Goal: Check status

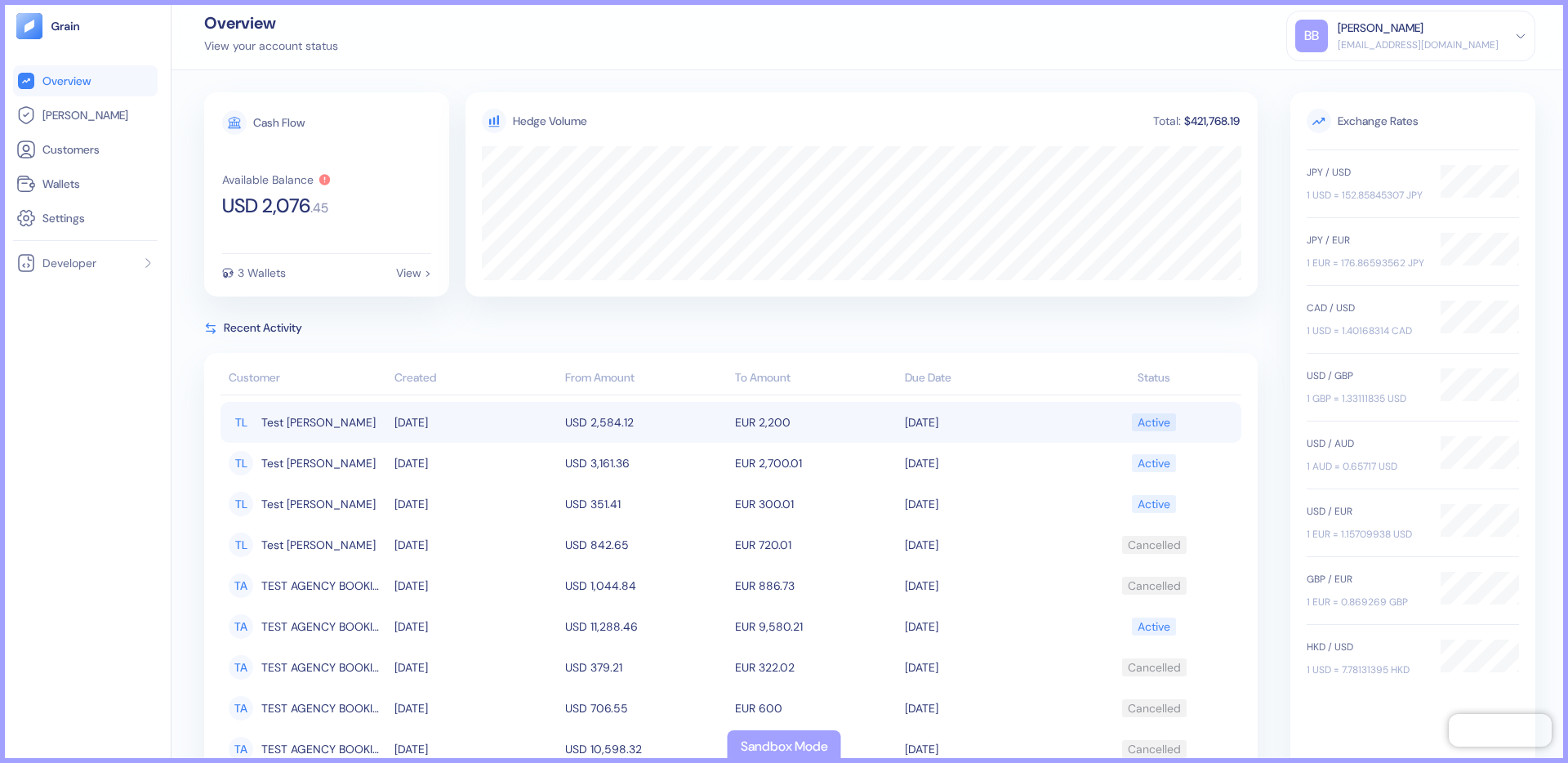
scroll to position [21, 0]
